Goal: Information Seeking & Learning: Learn about a topic

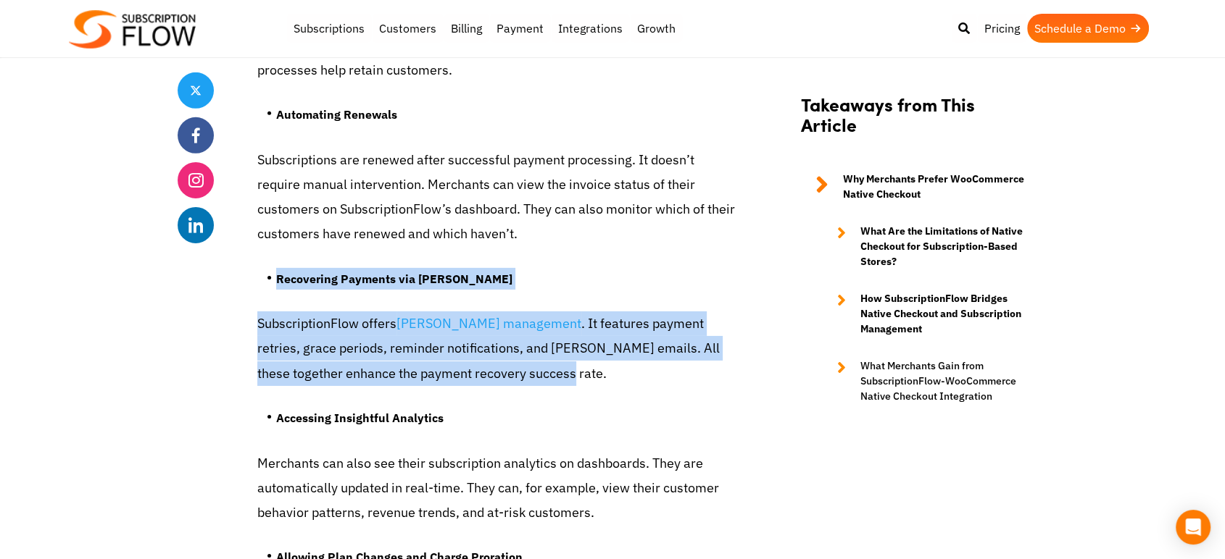
drag, startPoint x: 278, startPoint y: 279, endPoint x: 492, endPoint y: 364, distance: 230.2
copy div "Recovering Payments via [PERSON_NAME] SubscriptionFlow offers [PERSON_NAME] man…"
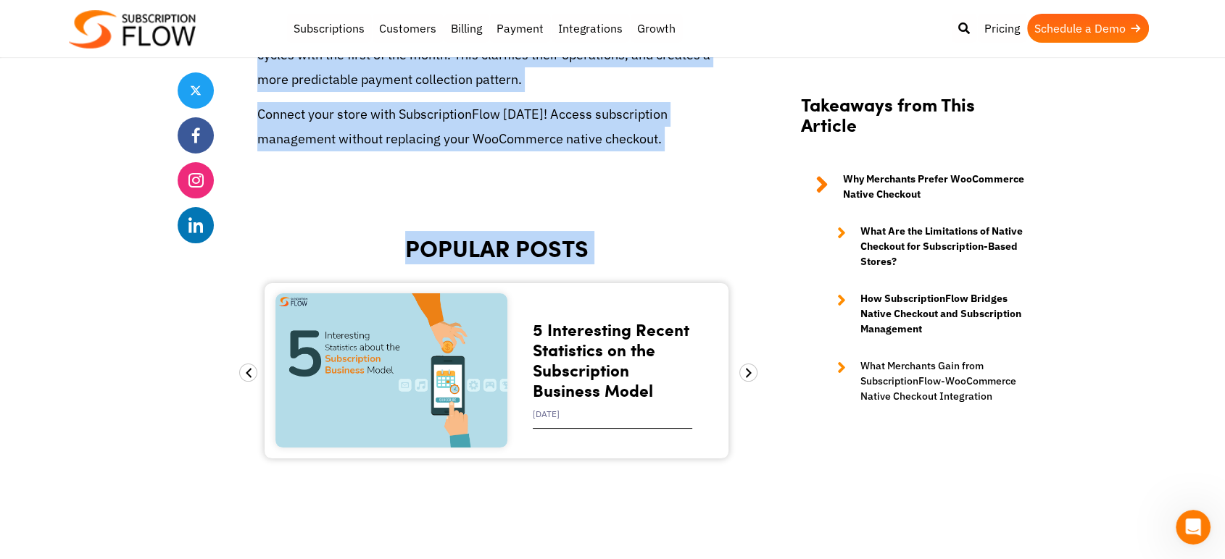
scroll to position [5488, 0]
drag, startPoint x: 264, startPoint y: 176, endPoint x: 704, endPoint y: 134, distance: 441.1
copy article "Lor ip Dolors Ametconsecte Adipiscing el SedDoeiusmo Tempor Incididu Utlab Etd …"
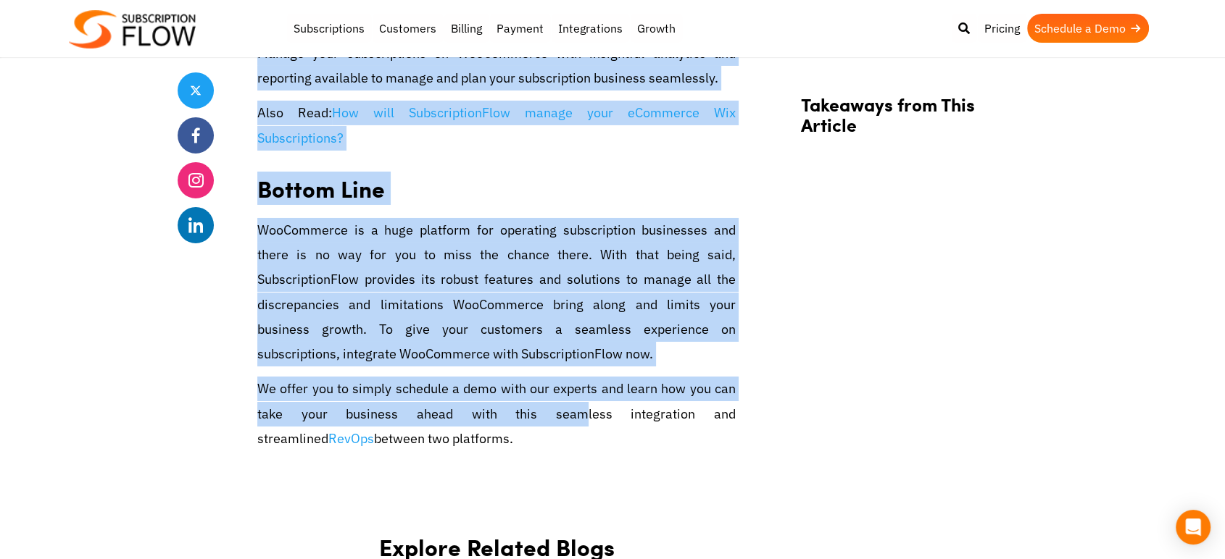
scroll to position [5071, 0]
drag, startPoint x: 259, startPoint y: 265, endPoint x: 501, endPoint y: 414, distance: 283.7
copy article "Managing the Barriers of Subscription Management in [GEOGRAPHIC_DATA] with Subs…"
